Goal: Task Accomplishment & Management: Use online tool/utility

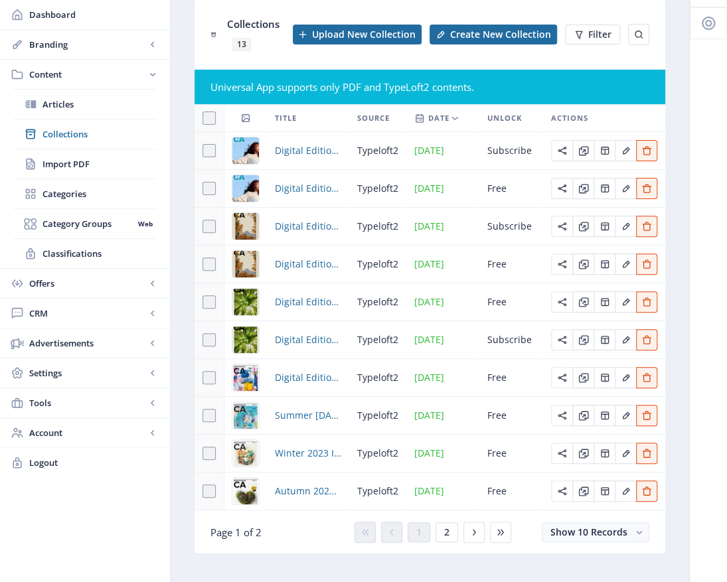
scroll to position [92, 0]
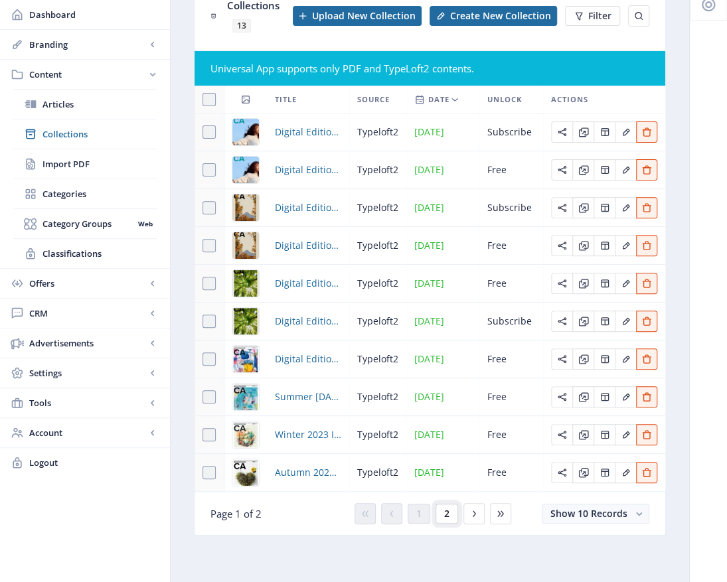
click at [445, 516] on span "2" at bounding box center [446, 513] width 5 height 11
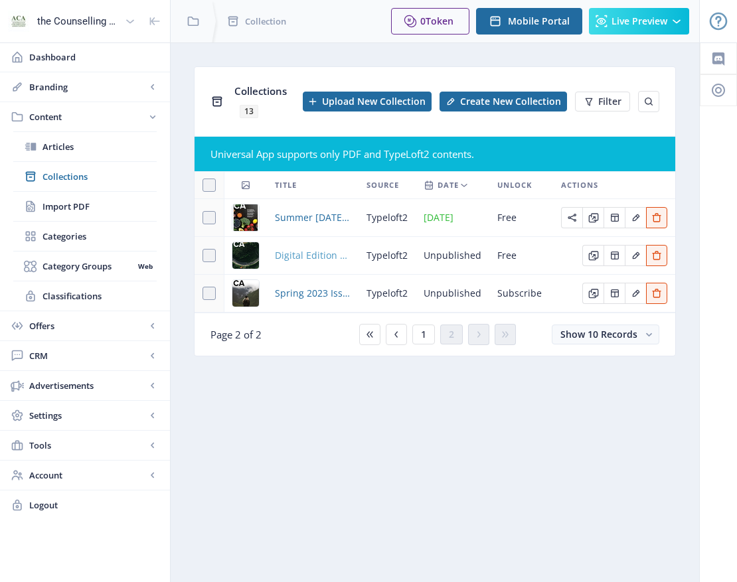
click at [295, 253] on span "Digital Edition 2.1" at bounding box center [313, 256] width 76 height 16
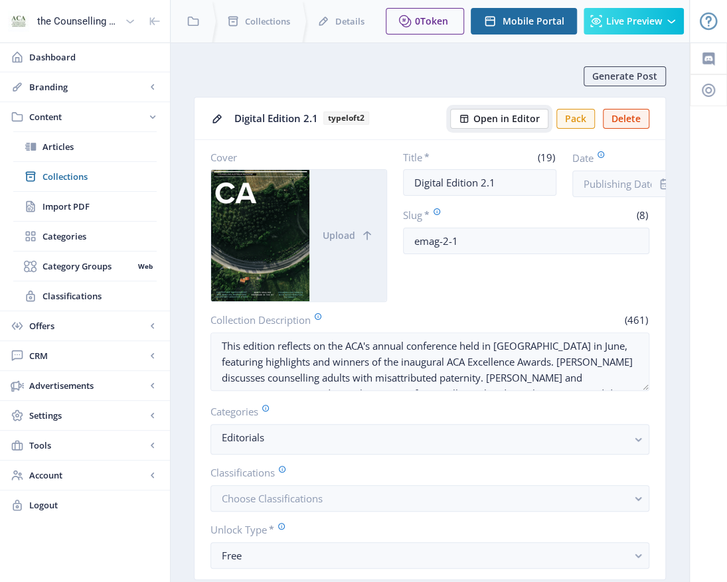
click at [507, 111] on button "Open in Editor" at bounding box center [499, 119] width 98 height 20
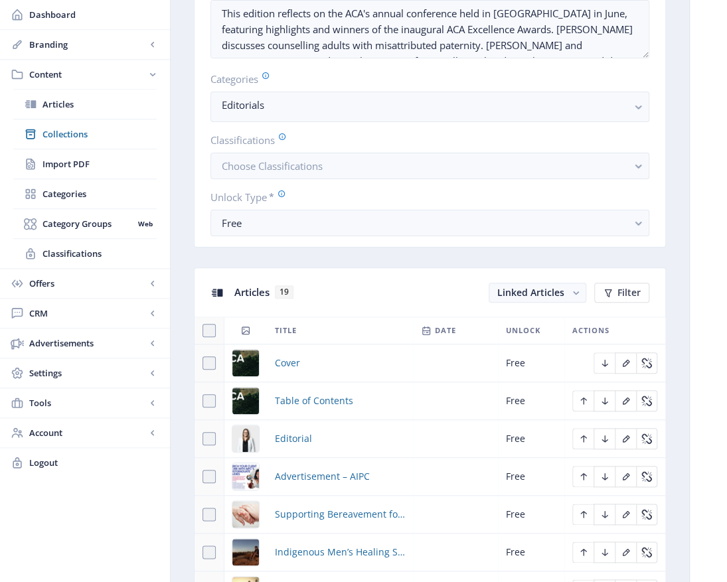
scroll to position [531, 0]
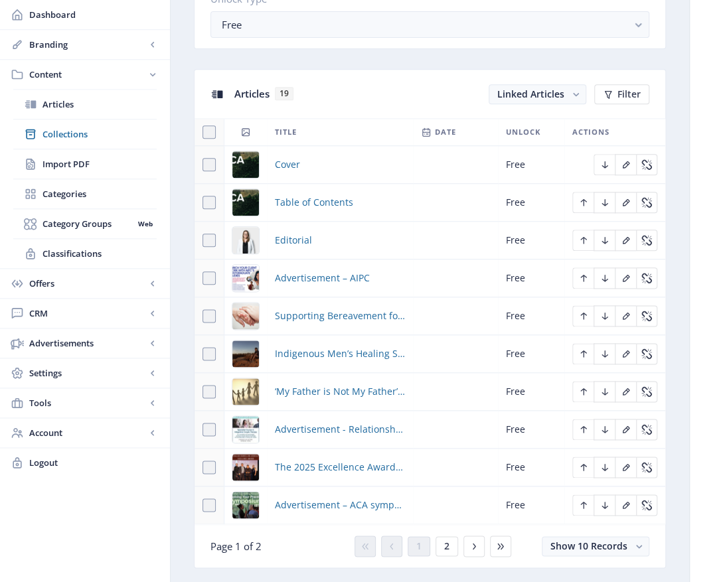
click at [450, 545] on div "You have unsaved changes Discard Changes Save Changes" at bounding box center [363, 561] width 594 height 42
click at [445, 548] on div "You have unsaved changes Discard Changes Save Changes" at bounding box center [363, 561] width 594 height 42
click at [442, 546] on div "You have unsaved changes Discard Changes Save Changes" at bounding box center [363, 561] width 594 height 42
click at [444, 544] on div "You have unsaved changes Discard Changes Save Changes" at bounding box center [363, 561] width 594 height 42
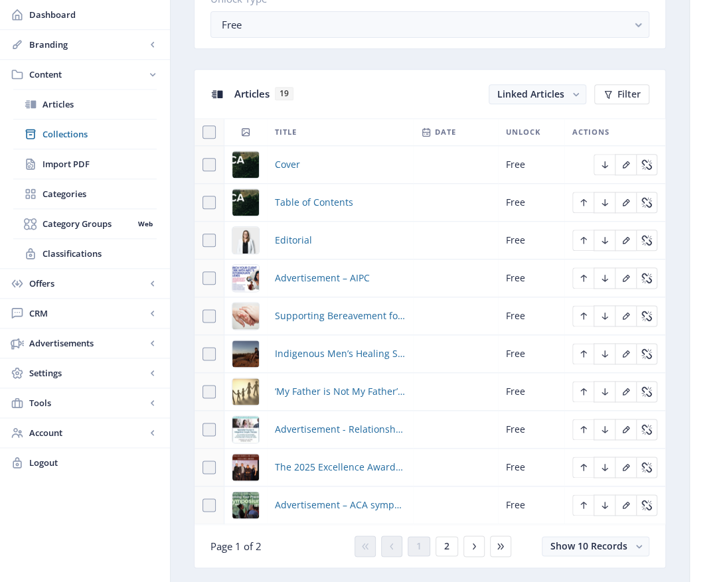
click at [471, 544] on div "You have unsaved changes Discard Changes Save Changes" at bounding box center [363, 561] width 594 height 42
click at [396, 544] on div "You have unsaved changes Discard Changes Save Changes" at bounding box center [363, 561] width 594 height 42
click at [422, 548] on div "You have unsaved changes Discard Changes Save Changes" at bounding box center [363, 561] width 594 height 42
click at [447, 548] on div "You have unsaved changes Discard Changes Save Changes" at bounding box center [363, 561] width 594 height 42
click at [474, 544] on div "You have unsaved changes Discard Changes Save Changes" at bounding box center [363, 561] width 594 height 42
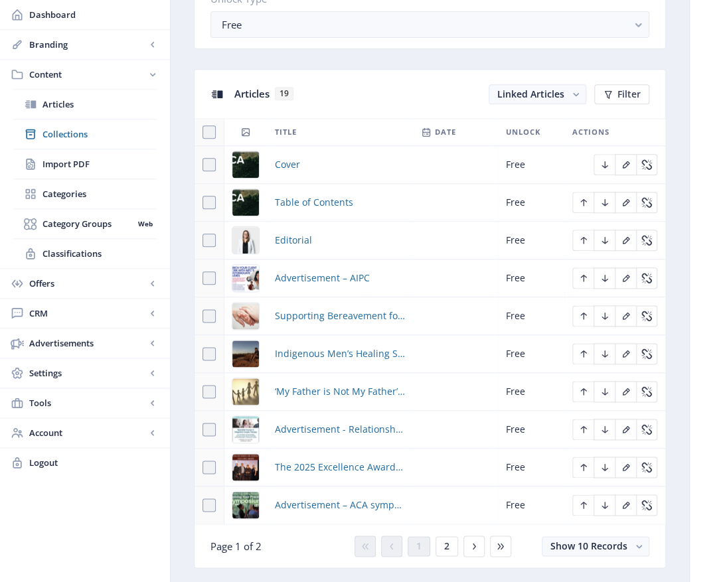
click at [637, 547] on div "You have unsaved changes Discard Changes Save Changes" at bounding box center [363, 561] width 594 height 42
click at [641, 544] on div "You have unsaved changes Discard Changes Save Changes" at bounding box center [363, 561] width 594 height 42
click at [639, 544] on div "You have unsaved changes Discard Changes Save Changes" at bounding box center [363, 561] width 594 height 42
drag, startPoint x: 603, startPoint y: 543, endPoint x: 613, endPoint y: 480, distance: 63.9
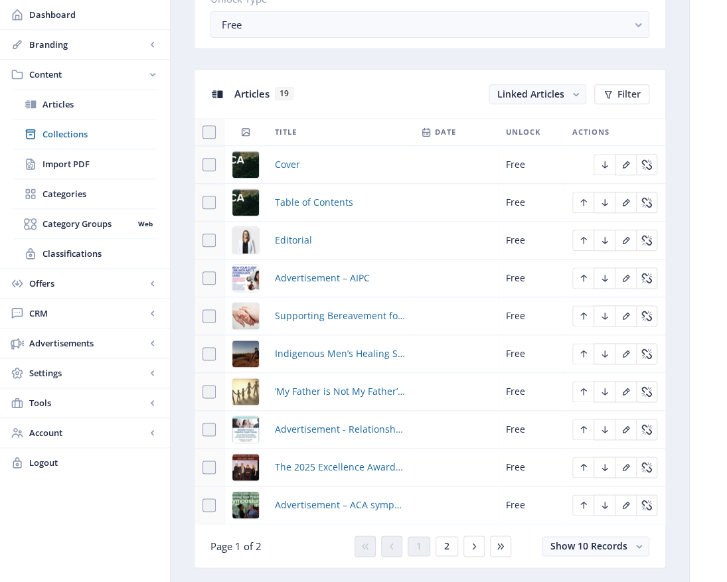
click at [603, 541] on div "You have unsaved changes Discard Changes Save Changes" at bounding box center [363, 561] width 594 height 42
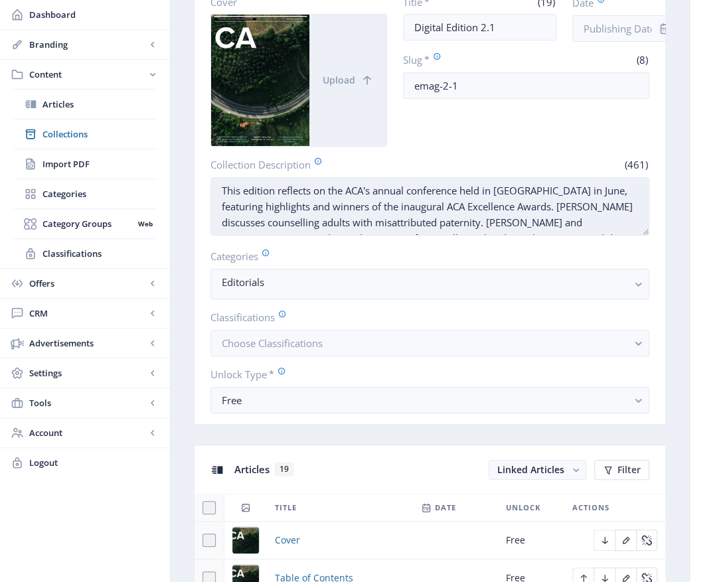
scroll to position [0, 0]
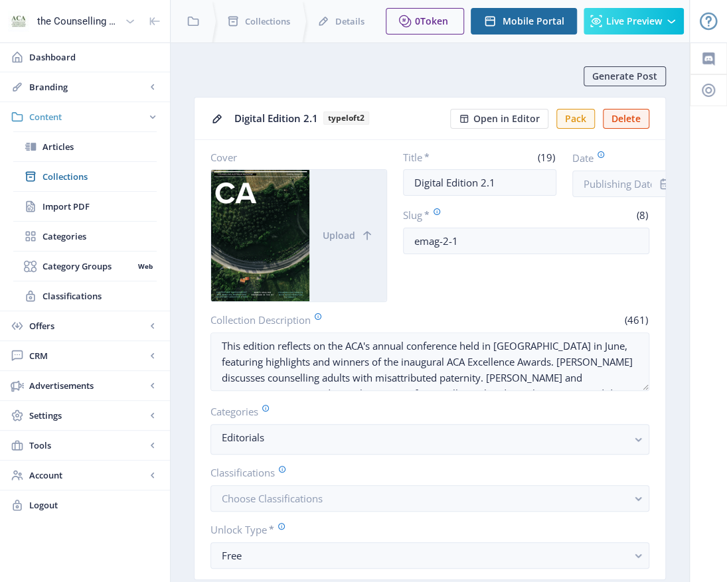
click at [55, 117] on span "Content" at bounding box center [87, 116] width 117 height 13
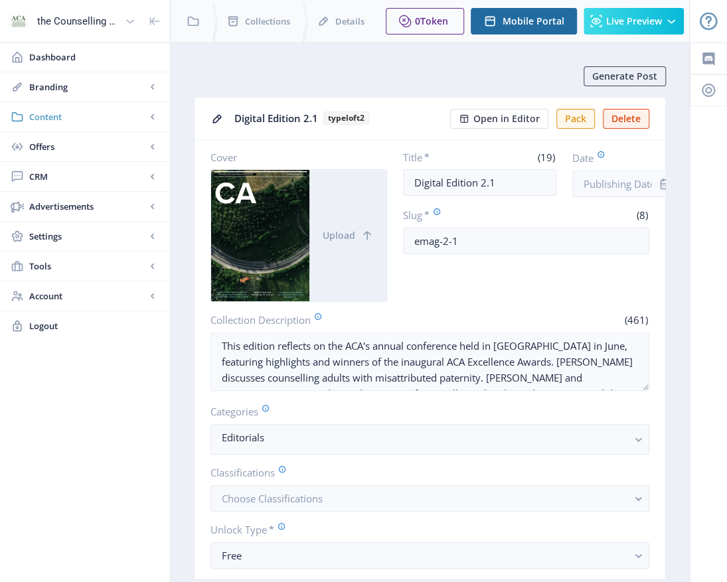
click at [48, 114] on span "Content" at bounding box center [87, 116] width 117 height 13
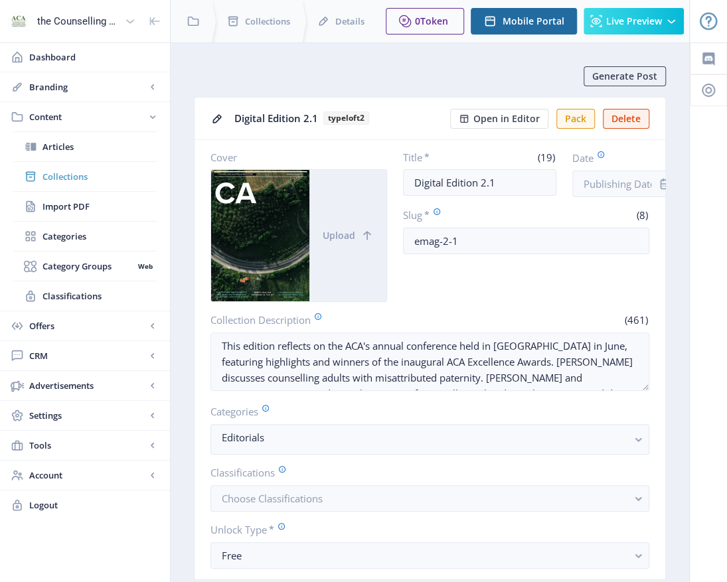
click at [52, 180] on span "Collections" at bounding box center [99, 176] width 114 height 13
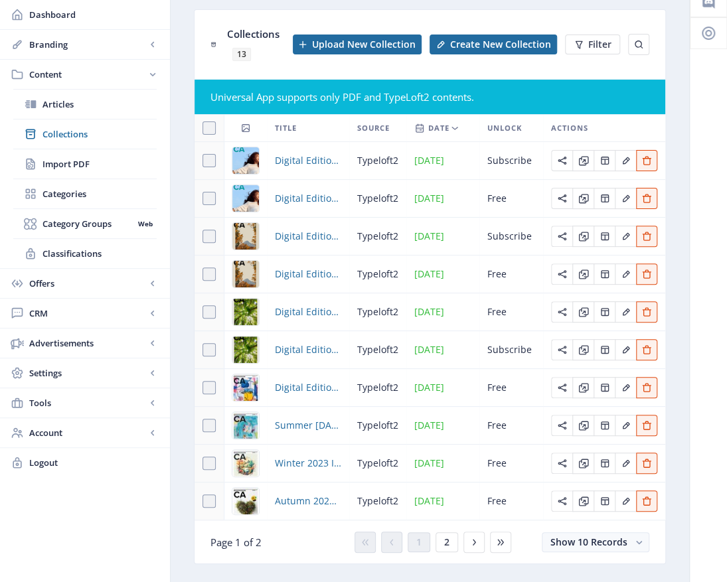
scroll to position [92, 0]
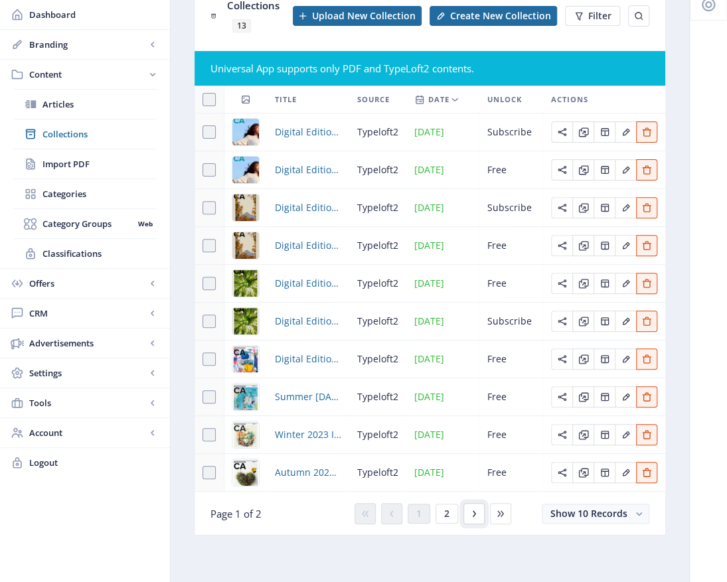
click at [472, 515] on icon at bounding box center [474, 513] width 11 height 11
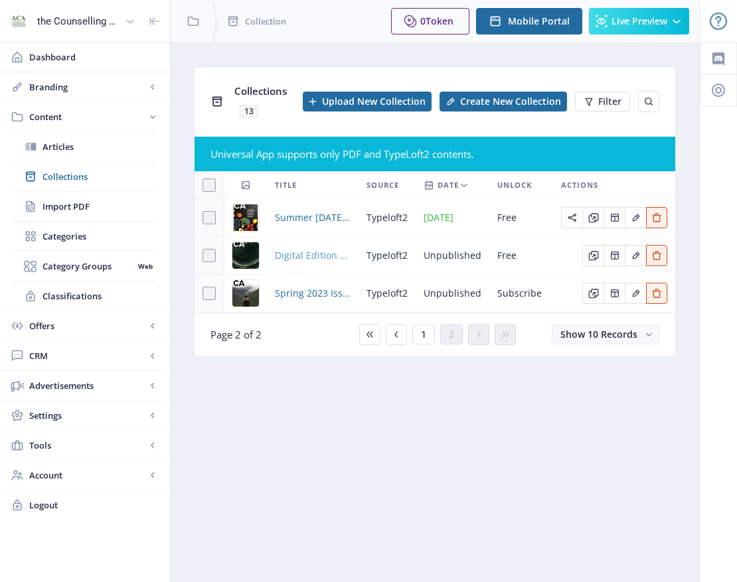
click at [308, 256] on span "Digital Edition 2.1" at bounding box center [313, 256] width 76 height 16
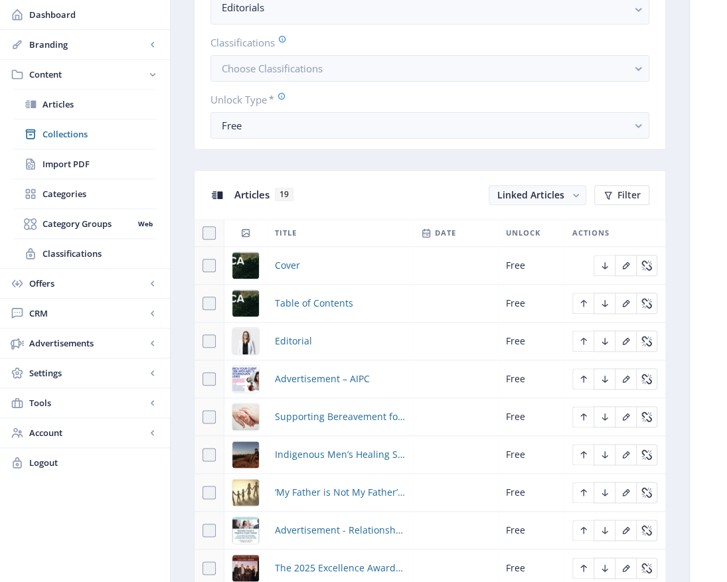
scroll to position [597, 0]
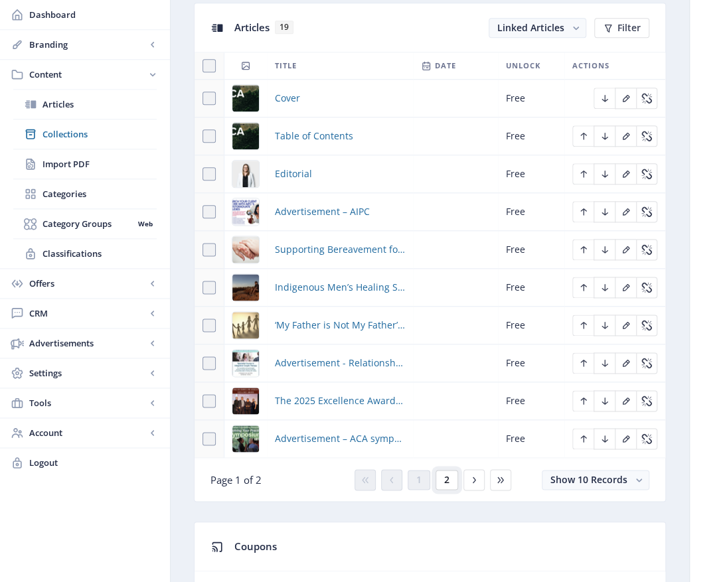
click at [453, 482] on button "2" at bounding box center [446, 480] width 23 height 20
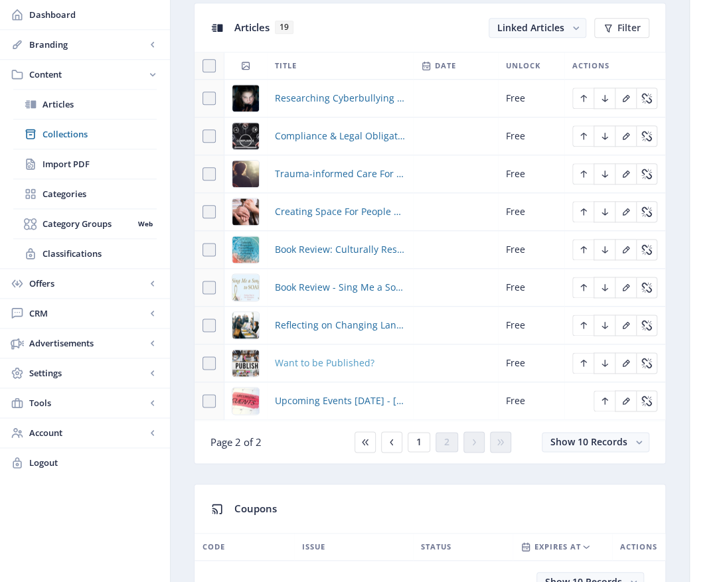
click at [306, 358] on span "Want to be Published?" at bounding box center [325, 363] width 100 height 16
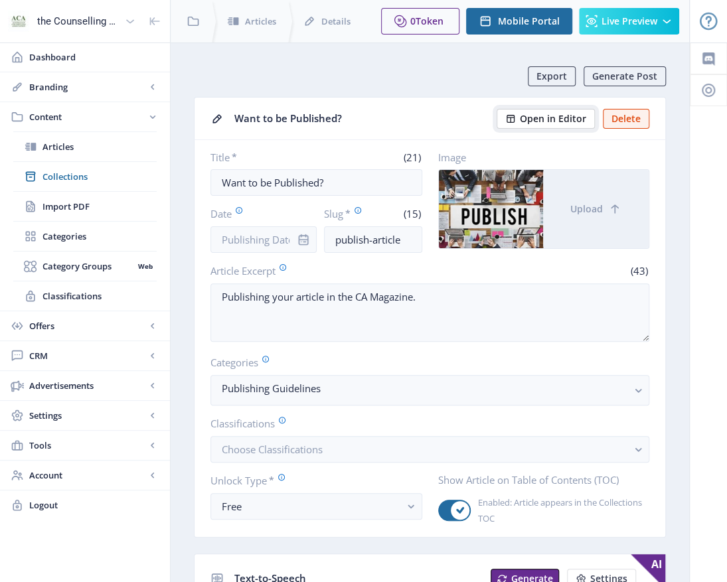
click at [538, 113] on span "Open in Editor" at bounding box center [553, 118] width 66 height 11
click at [74, 173] on span "Collections" at bounding box center [99, 176] width 114 height 13
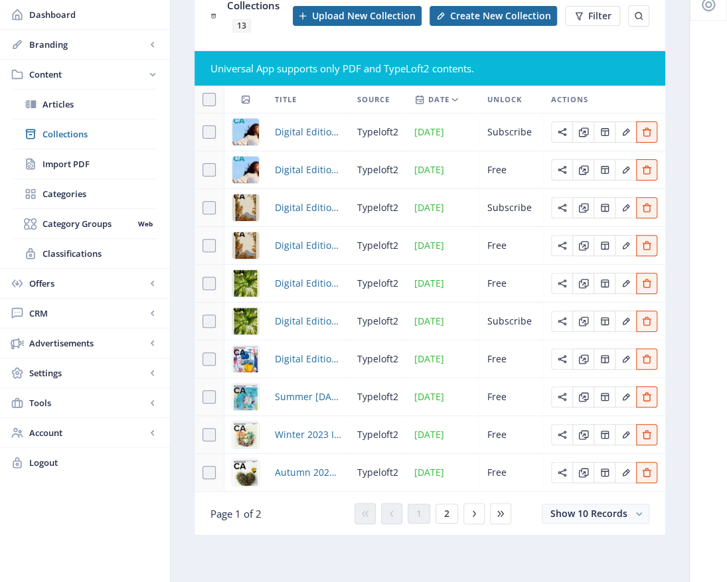
scroll to position [92, 0]
click at [450, 512] on button "2" at bounding box center [446, 514] width 23 height 20
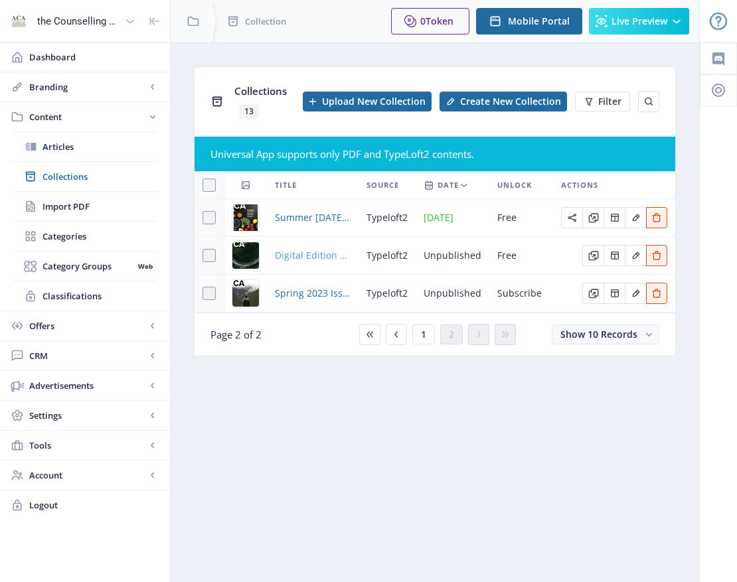
click at [329, 258] on span "Digital Edition 2.1" at bounding box center [313, 256] width 76 height 16
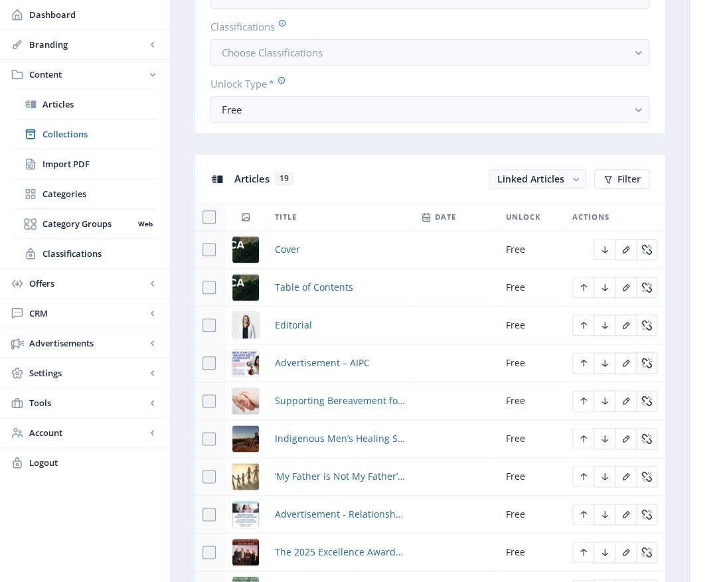
scroll to position [465, 0]
